Goal: Task Accomplishment & Management: Manage account settings

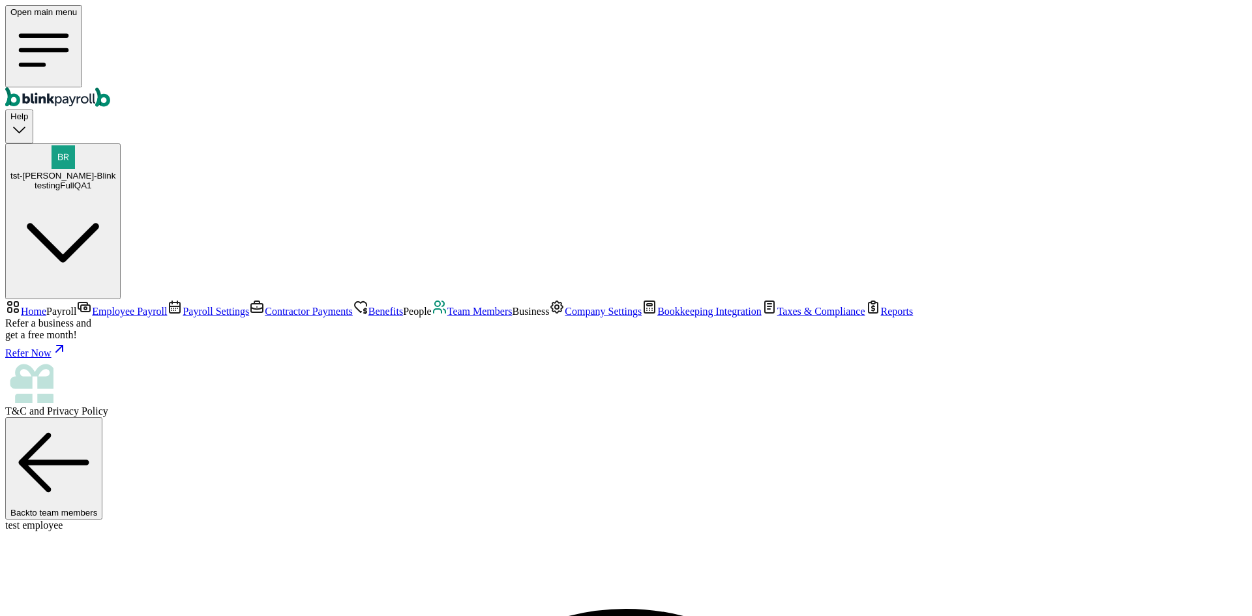
select select "2025"
click at [512, 317] on span "Business" at bounding box center [530, 311] width 37 height 11
click at [565, 317] on span "Company Settings" at bounding box center [603, 311] width 77 height 11
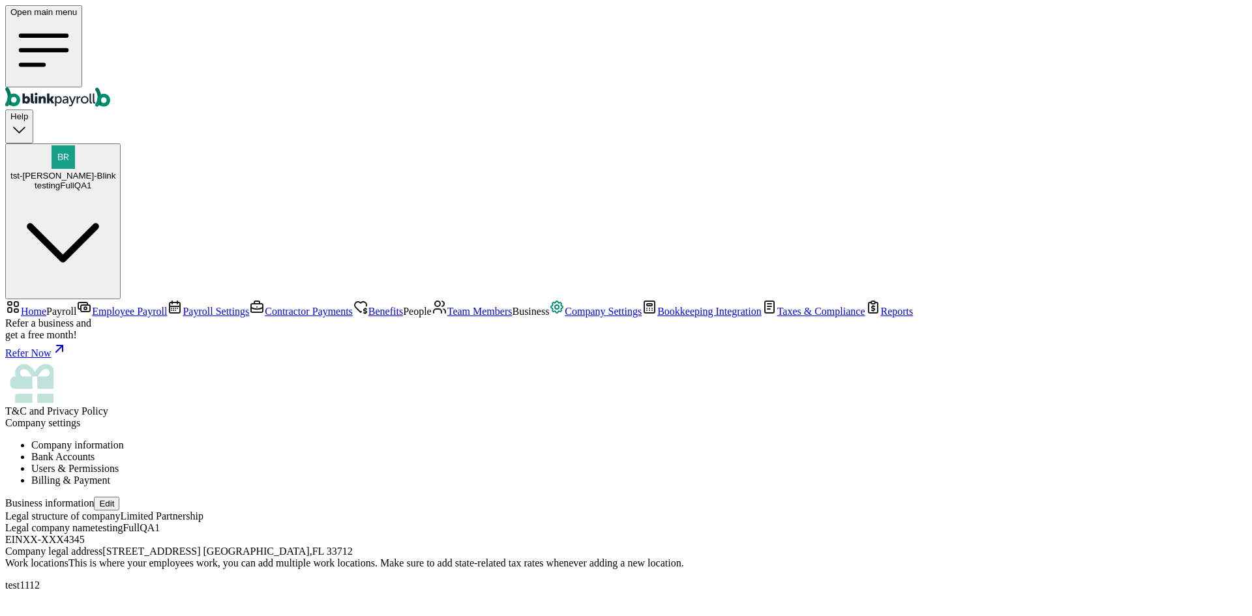
click at [119, 497] on button "Edit" at bounding box center [106, 504] width 25 height 14
select select "Limited Partnership"
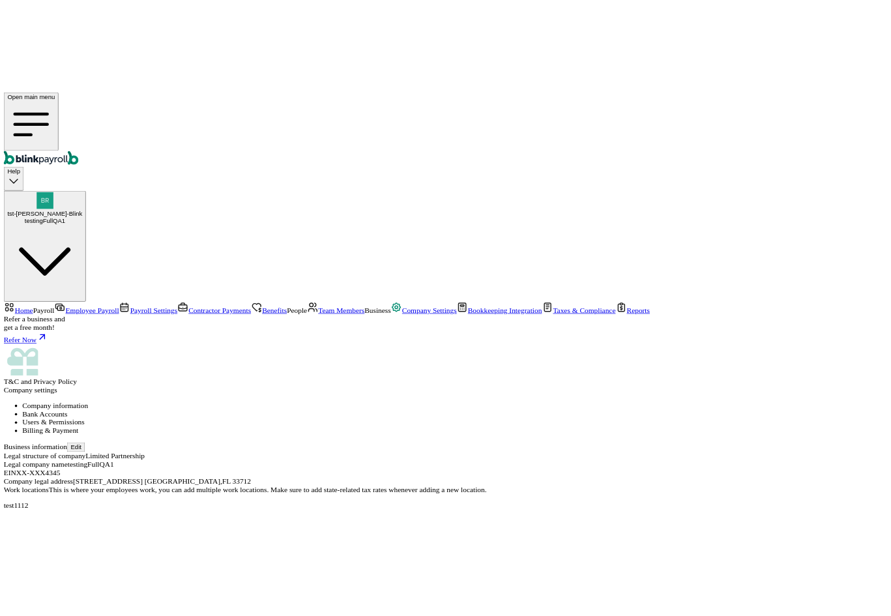
scroll to position [80, 0]
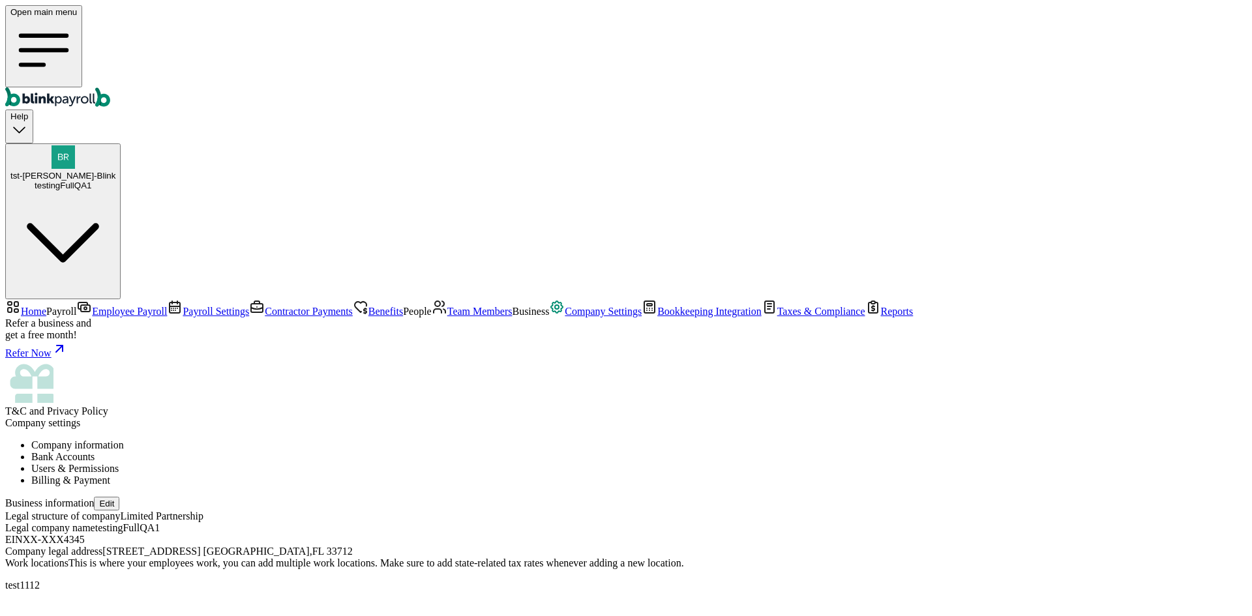
click at [355, 451] on li "Bank Accounts" at bounding box center [639, 457] width 1216 height 12
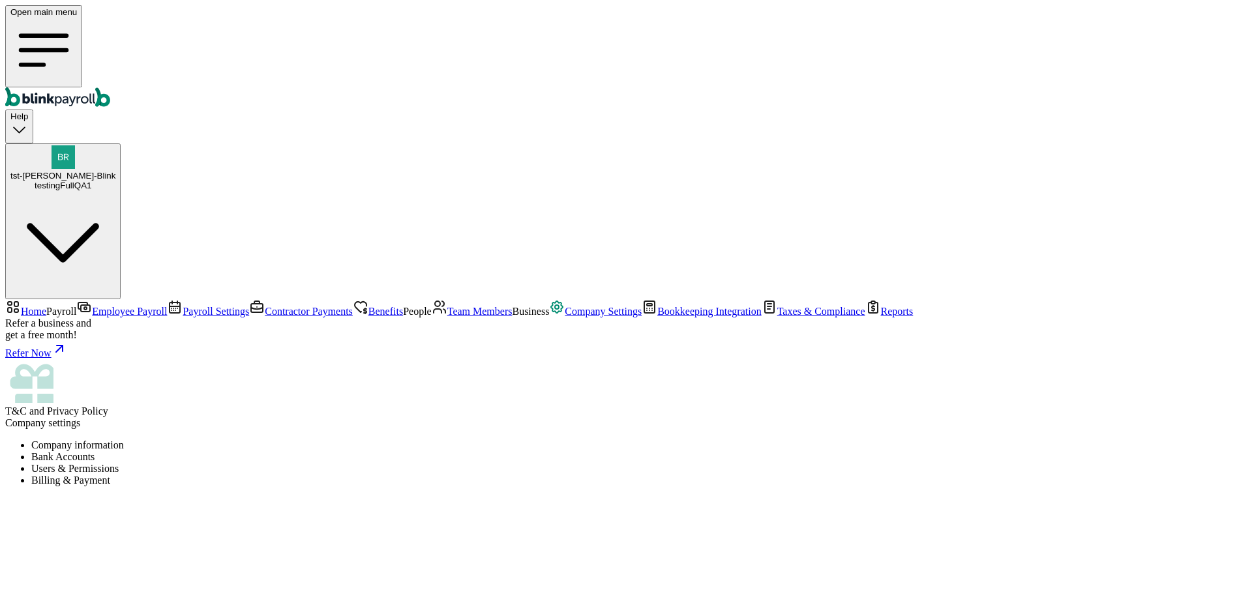
click at [432, 463] on li "Users & Permissions" at bounding box center [639, 469] width 1216 height 12
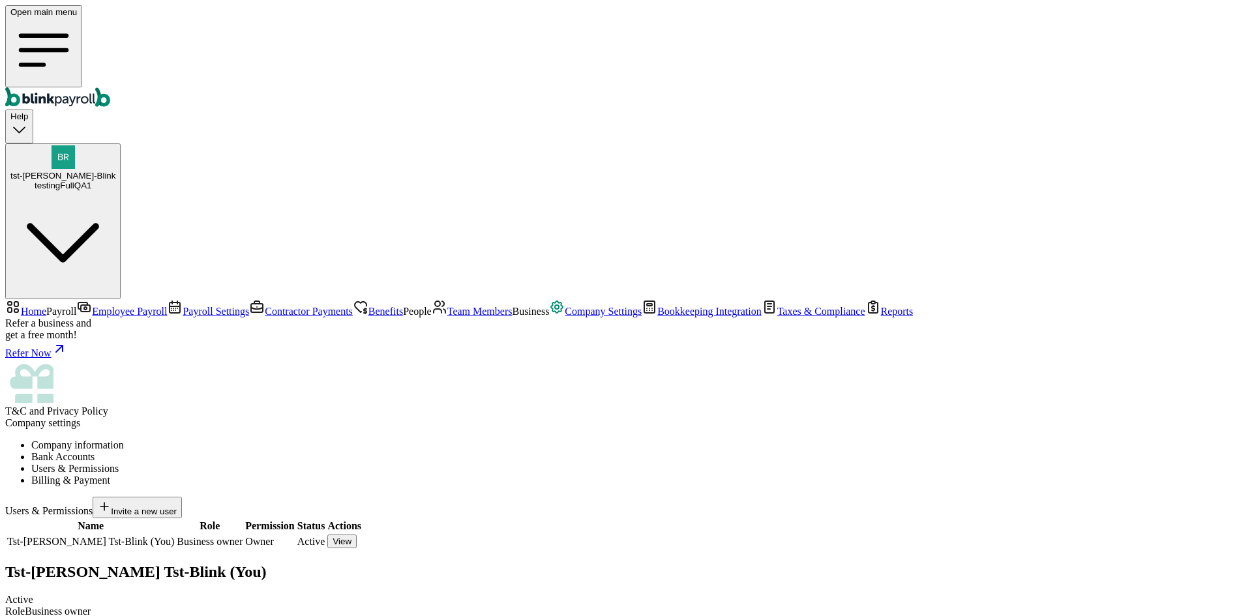
click at [560, 475] on li "Billing & Payment" at bounding box center [639, 481] width 1216 height 12
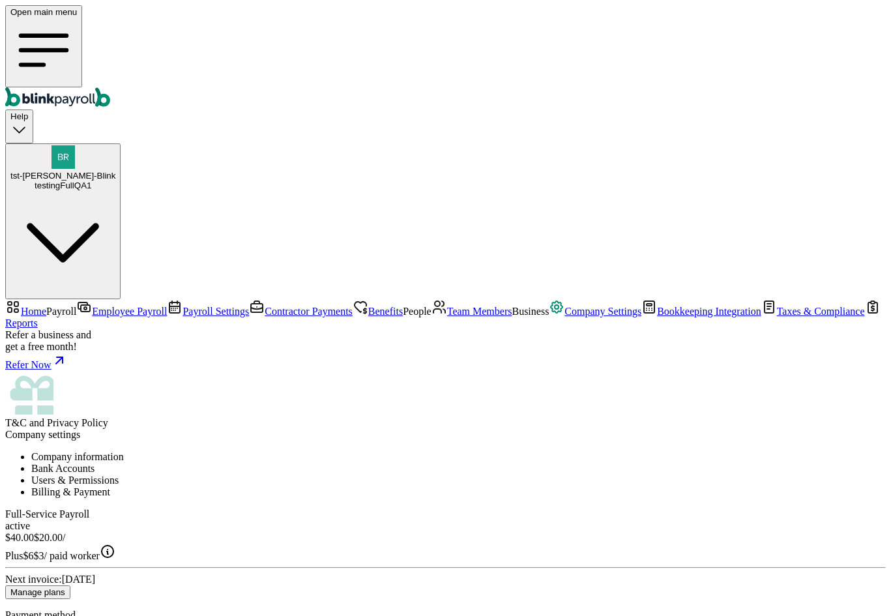
click at [403, 306] on span "People" at bounding box center [417, 311] width 29 height 11
click at [447, 312] on span "Team Members" at bounding box center [479, 311] width 65 height 11
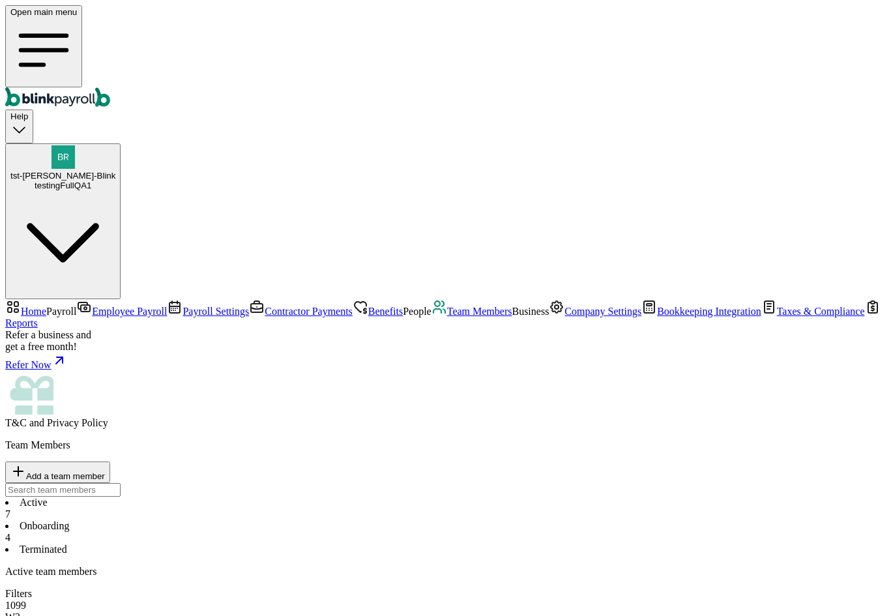
click at [565, 317] on span "Company Settings" at bounding box center [603, 311] width 77 height 11
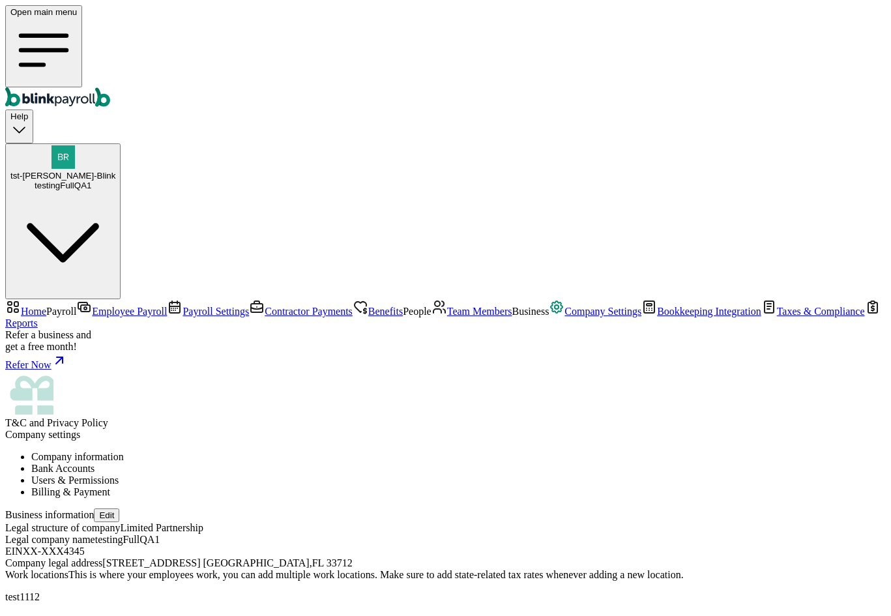
click at [777, 317] on span "Taxes & Compliance" at bounding box center [821, 311] width 88 height 11
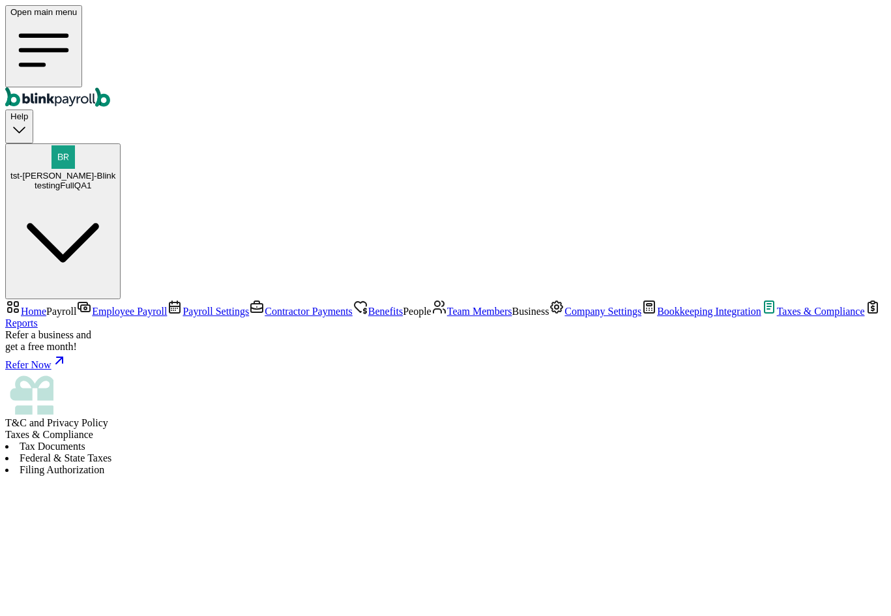
click at [657, 317] on span "Bookkeeping Integration" at bounding box center [709, 311] width 104 height 11
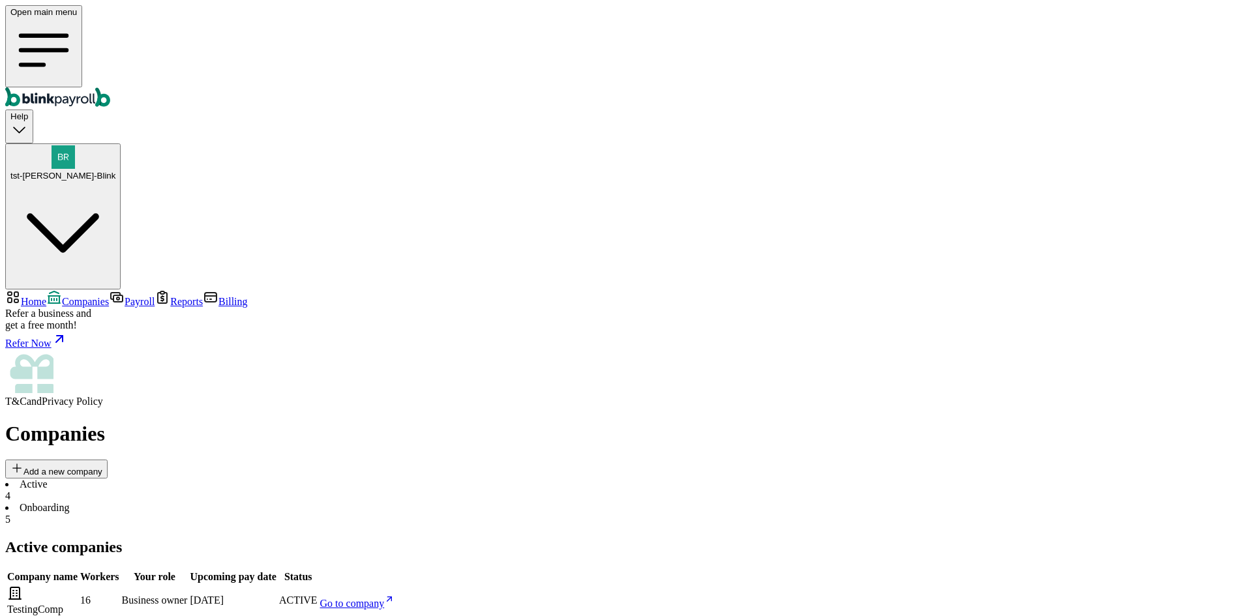
click at [319, 502] on li "Onboarding 5" at bounding box center [626, 513] width 1242 height 23
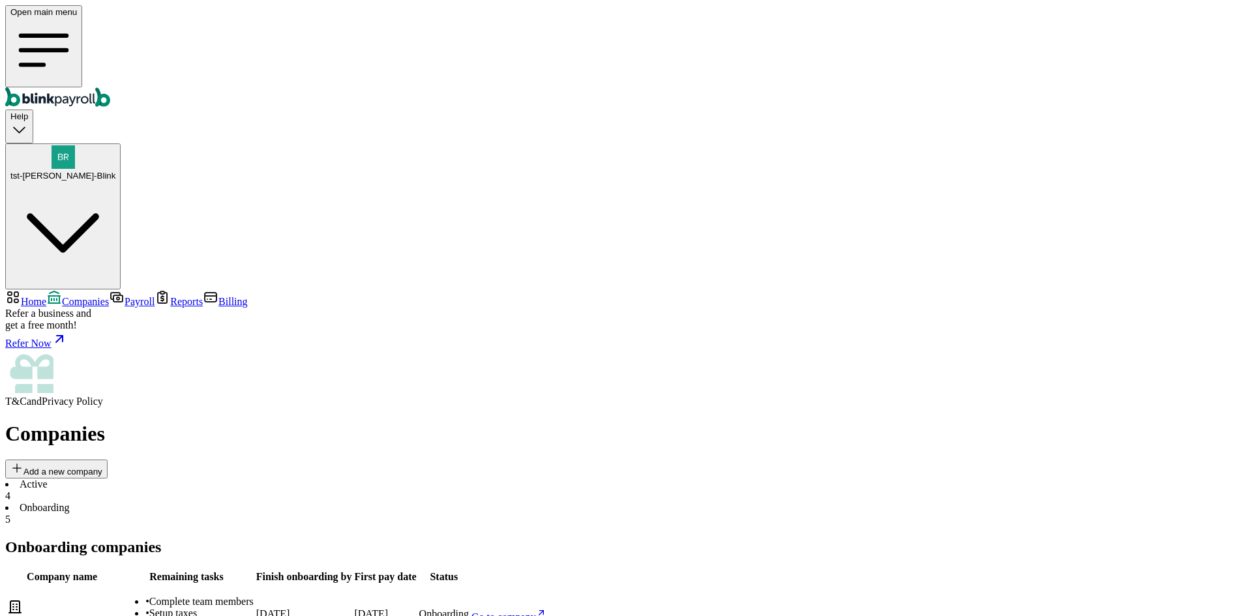
click at [231, 490] on div "4" at bounding box center [626, 496] width 1242 height 12
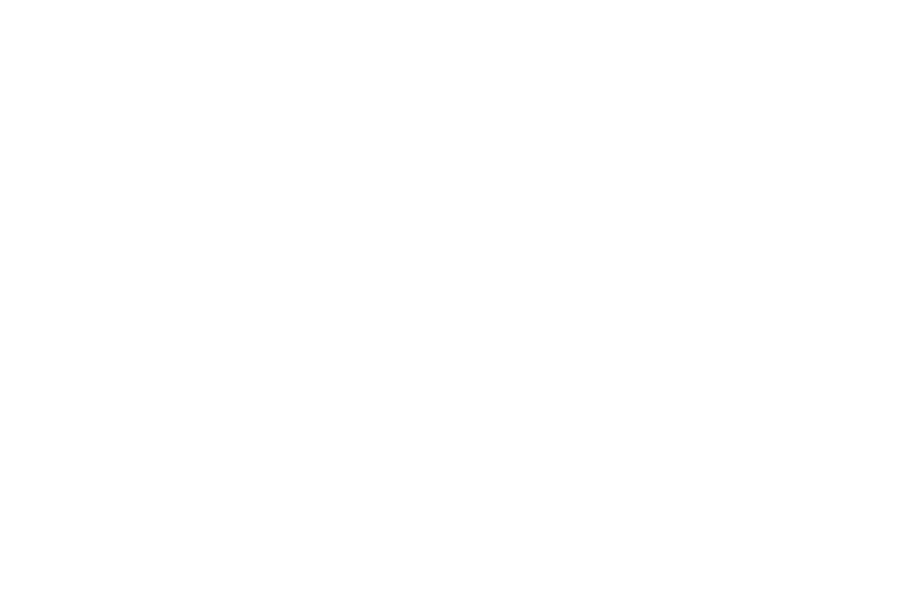
click at [891, 38] on div at bounding box center [462, 21] width 914 height 33
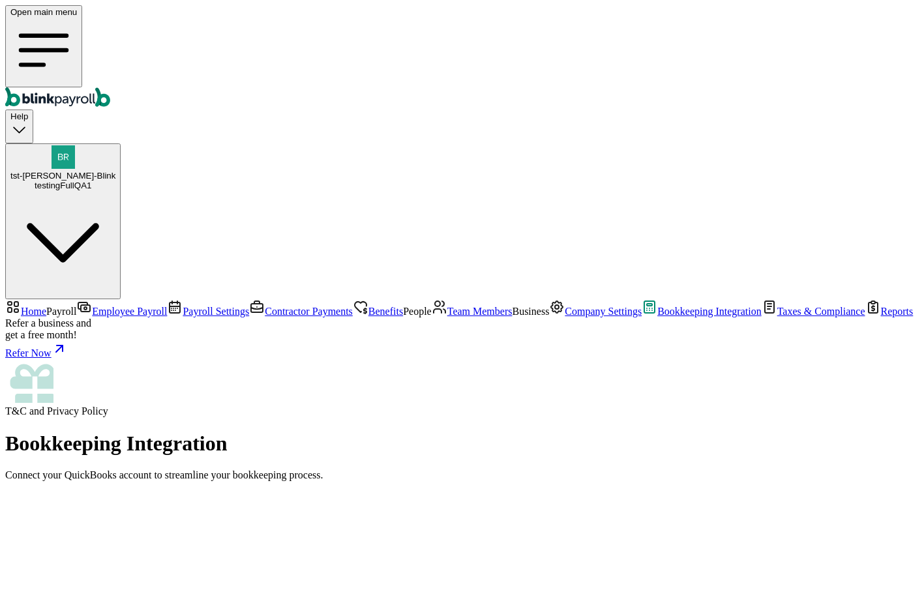
click at [353, 306] on link "Benefits" at bounding box center [378, 311] width 50 height 11
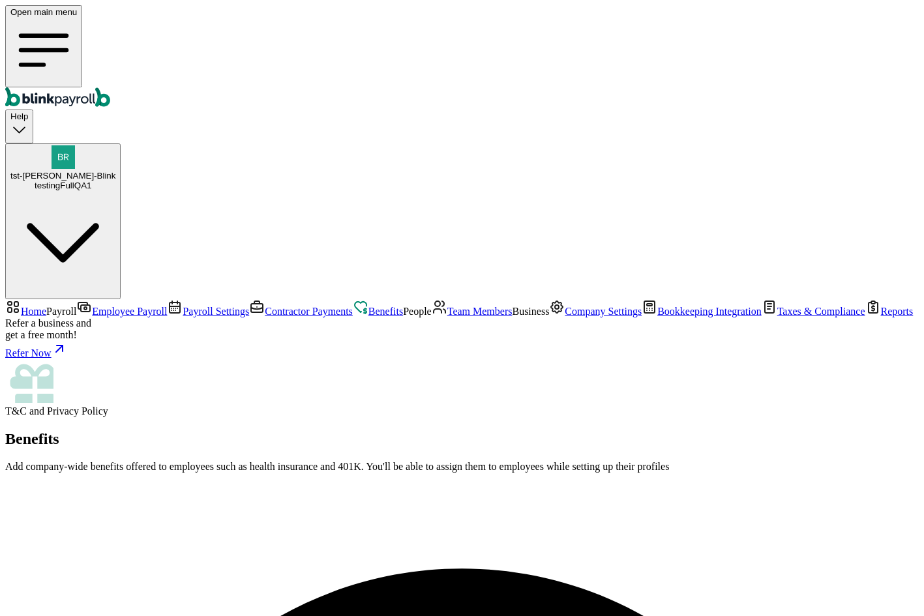
click at [265, 306] on span "Contractor Payments" at bounding box center [309, 311] width 88 height 11
